Goal: Register for event/course: Register for event/course

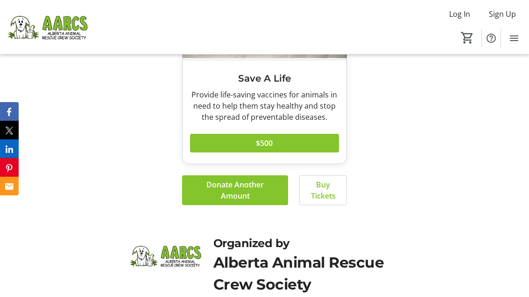
scroll to position [1097, 0]
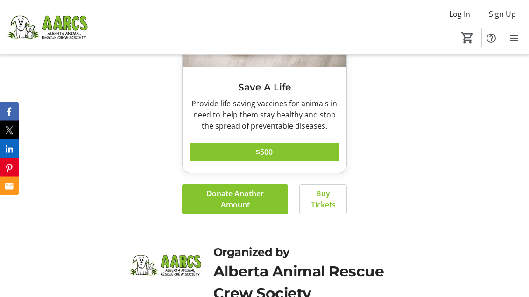
click at [323, 211] on span "Buy Tickets" at bounding box center [322, 199] width 25 height 22
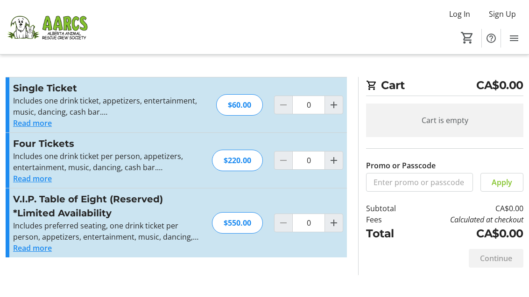
click at [33, 249] on button "Read more" at bounding box center [32, 248] width 39 height 11
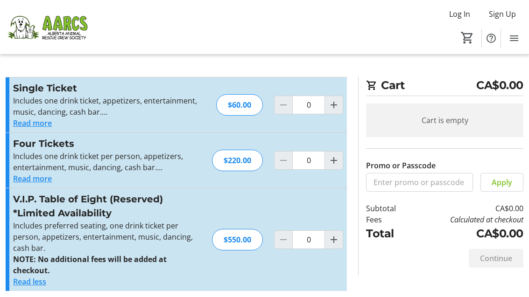
click at [33, 122] on button "Read more" at bounding box center [32, 123] width 39 height 11
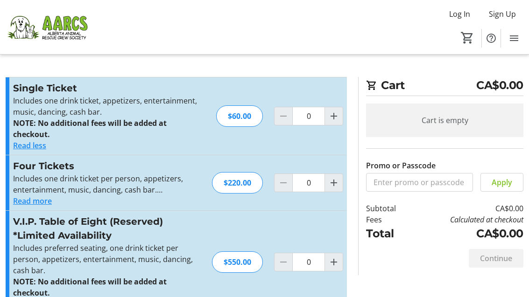
click at [38, 201] on button "Read more" at bounding box center [32, 200] width 39 height 11
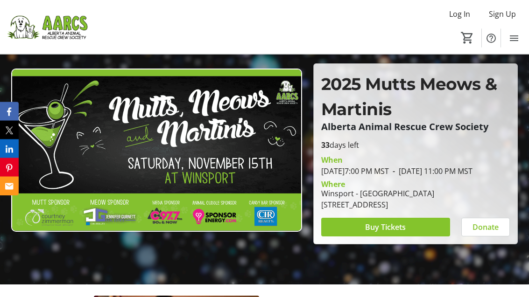
scroll to position [60, 0]
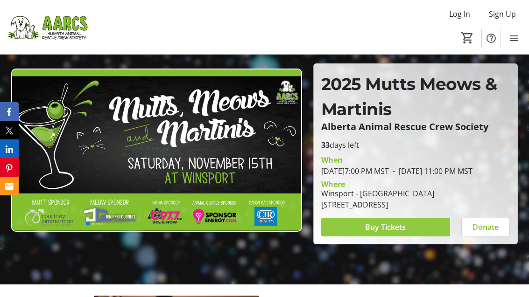
click at [376, 238] on span at bounding box center [385, 227] width 129 height 22
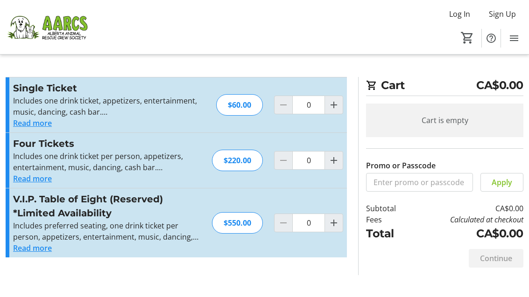
click at [336, 105] on mat-icon "Increment by one" at bounding box center [333, 104] width 11 height 11
click at [336, 108] on mat-icon "Increment by one" at bounding box center [333, 104] width 11 height 11
type input "2"
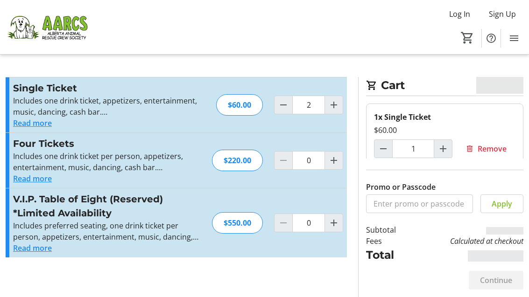
type input "2"
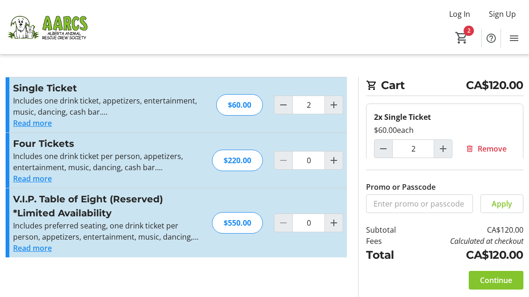
click at [499, 286] on span "Continue" at bounding box center [496, 280] width 32 height 11
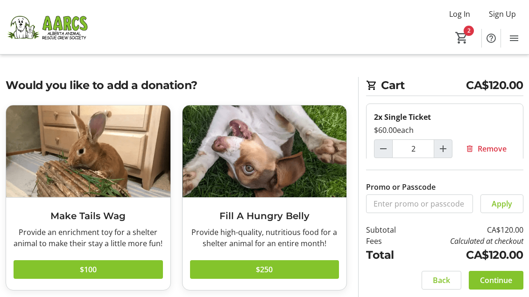
click at [59, 24] on img at bounding box center [47, 27] width 83 height 47
